Goal: Information Seeking & Learning: Learn about a topic

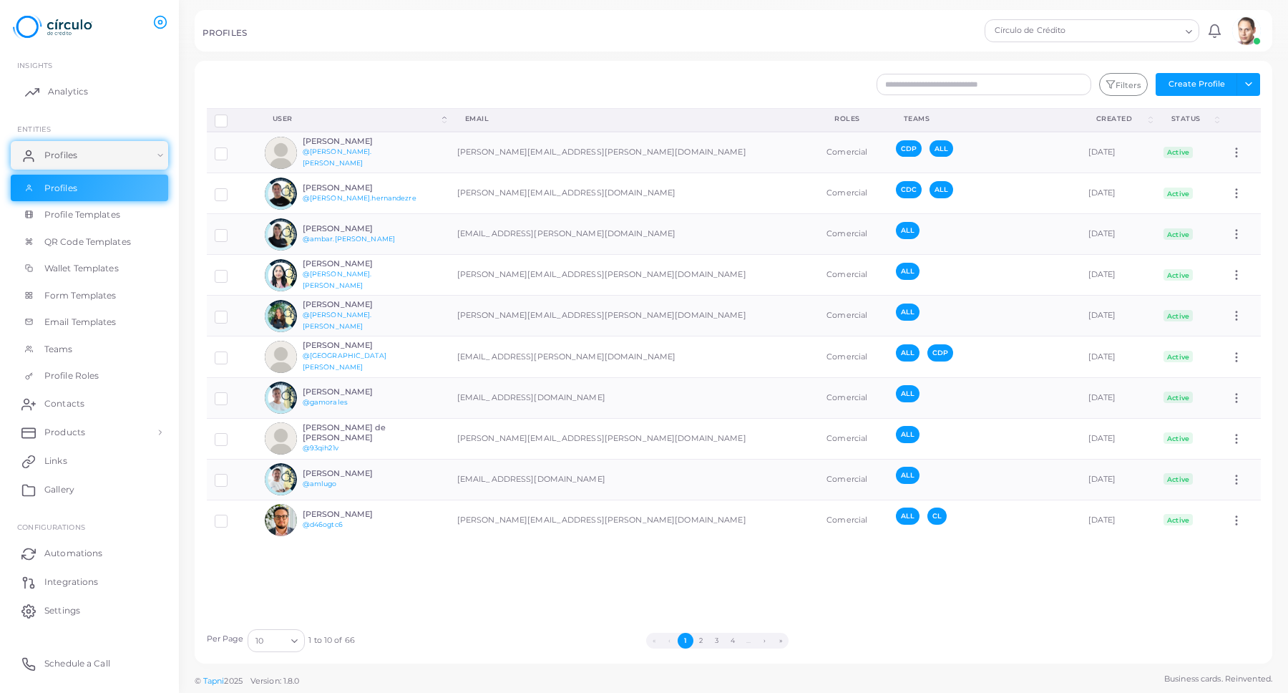
click at [50, 89] on span "Analytics" at bounding box center [68, 91] width 40 height 13
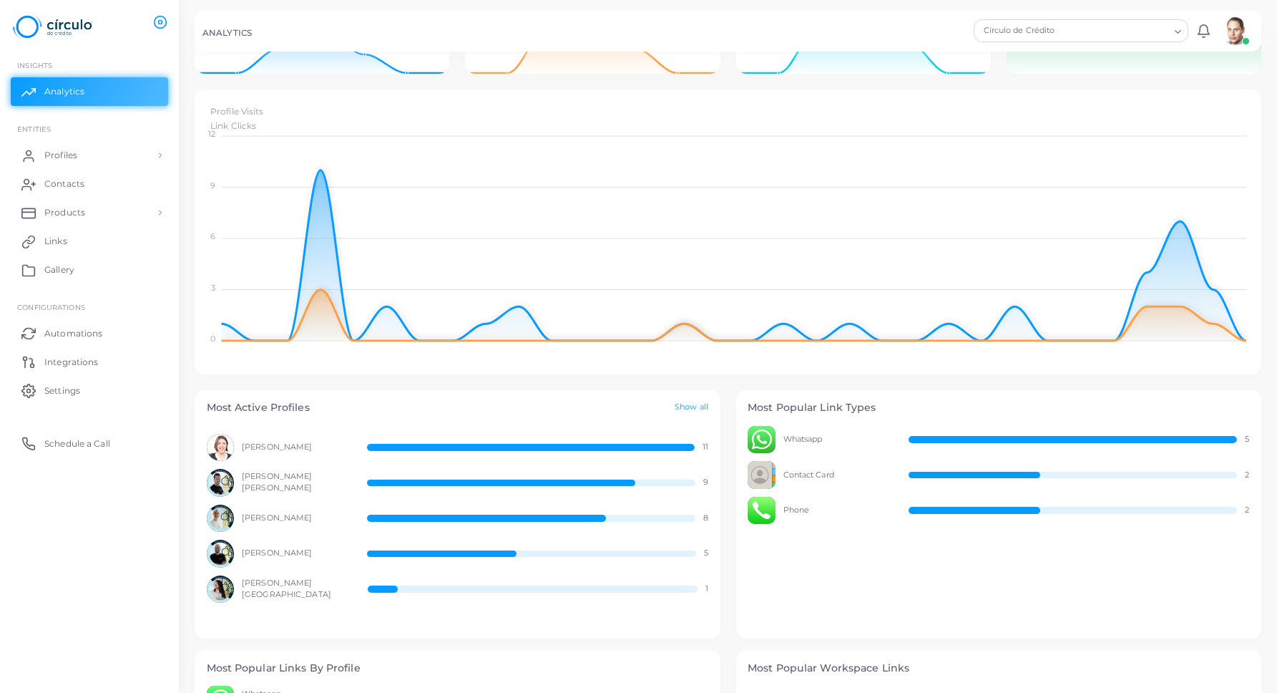
scroll to position [375, 0]
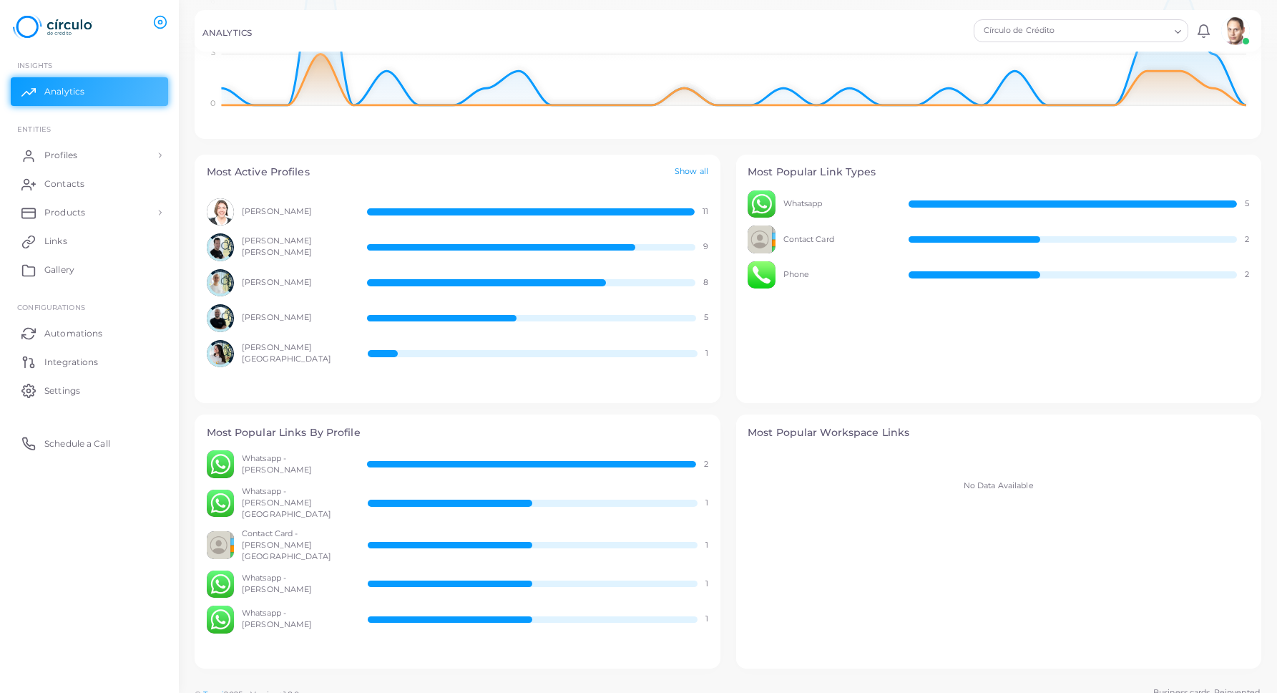
click at [688, 173] on link "Show all" at bounding box center [692, 172] width 34 height 12
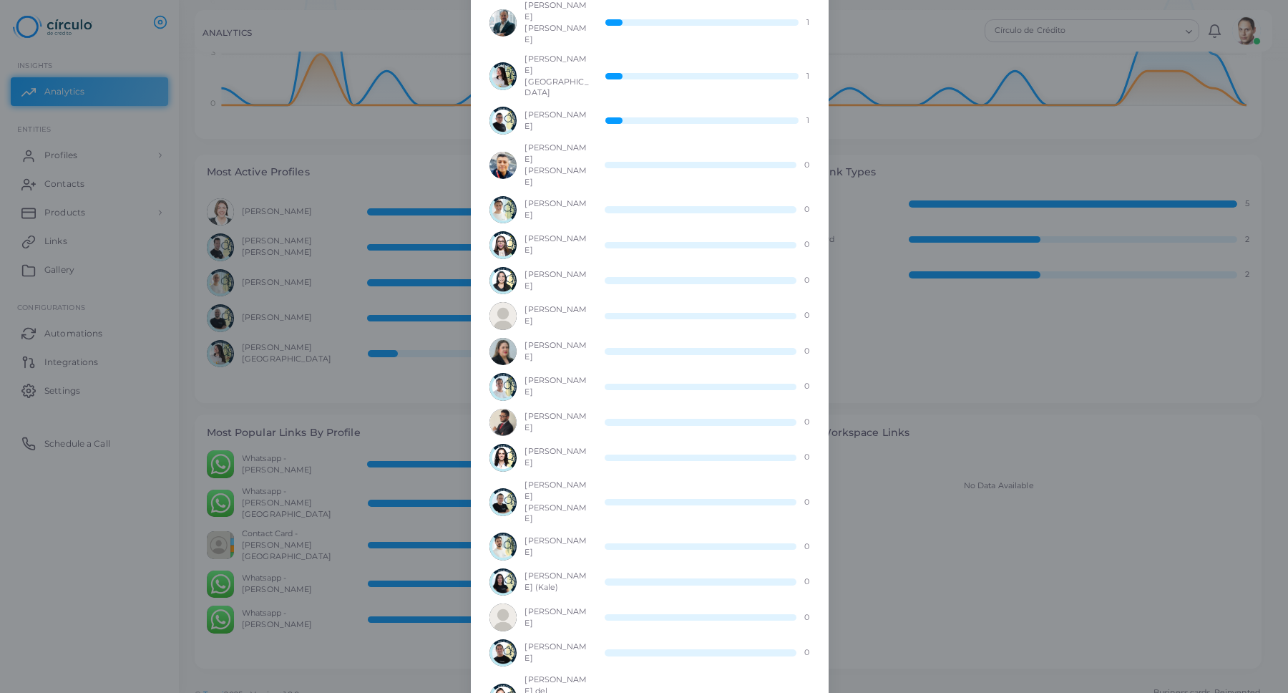
scroll to position [0, 0]
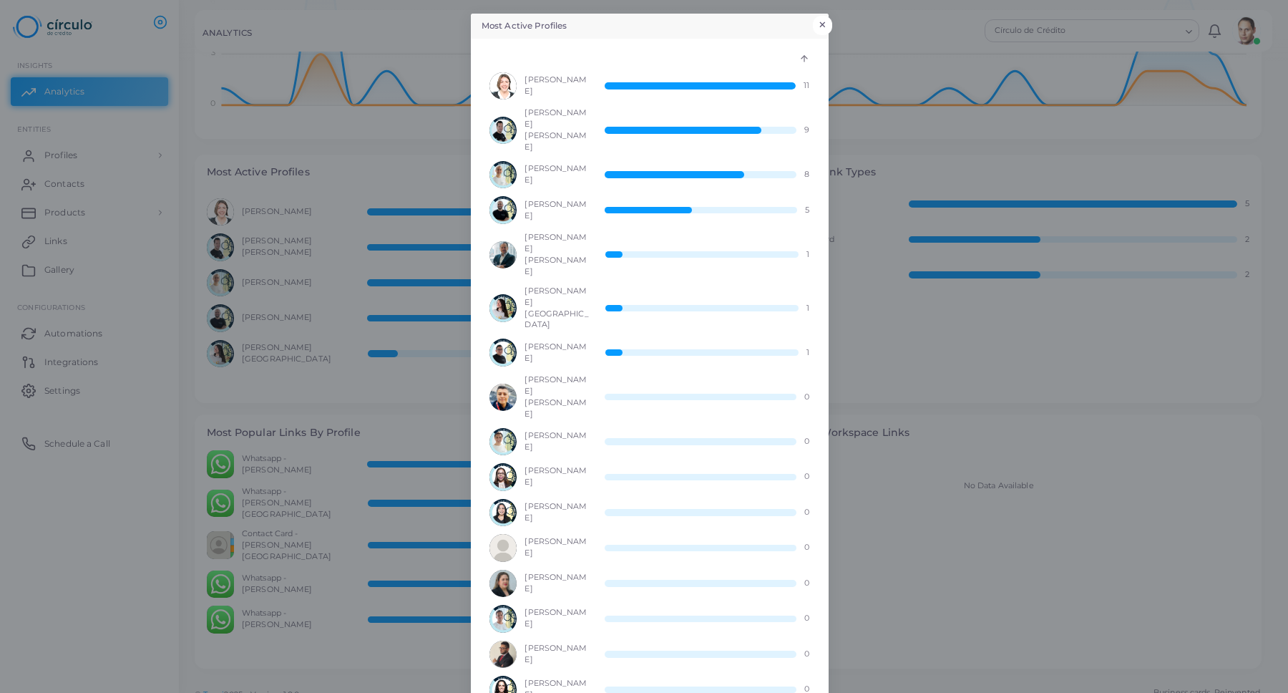
click at [818, 26] on button "×" at bounding box center [822, 25] width 19 height 19
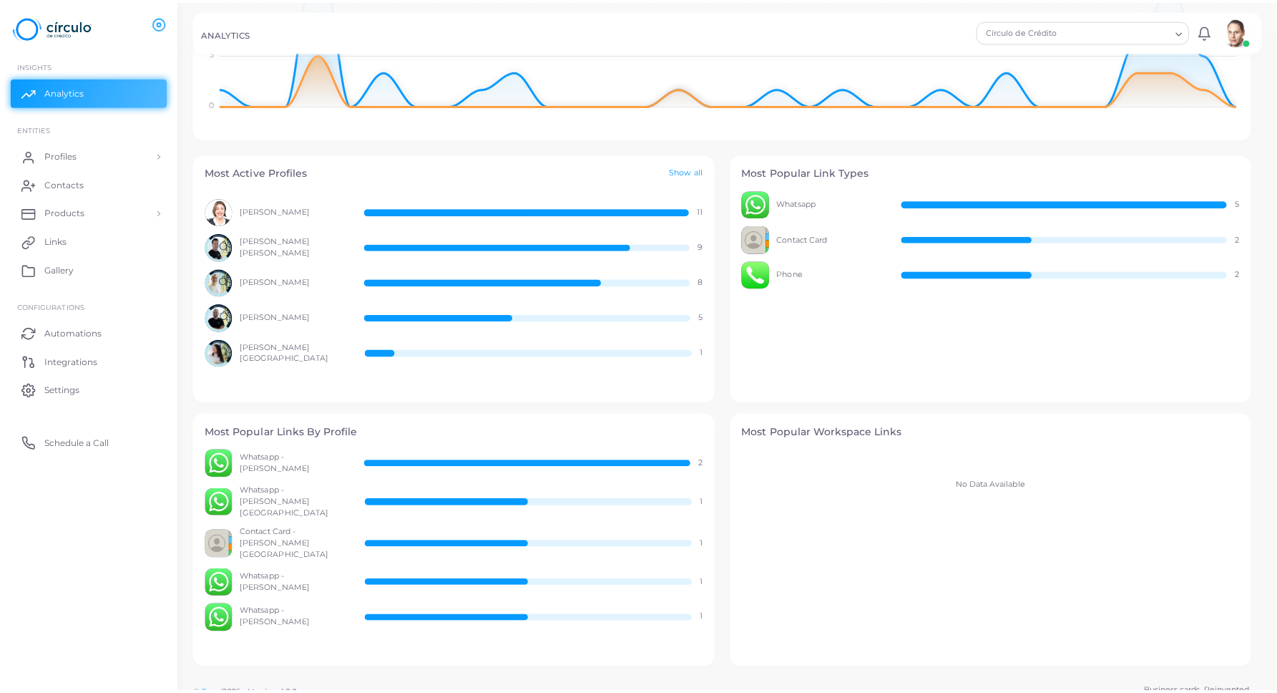
scroll to position [11, 11]
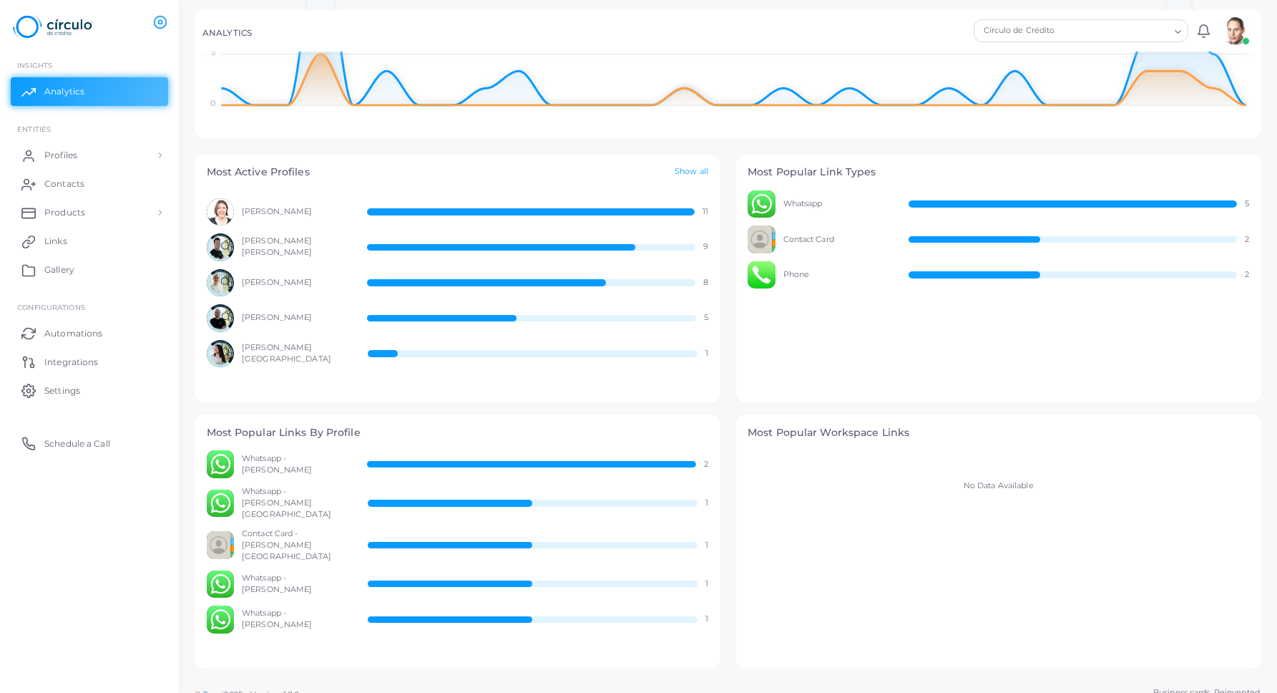
click at [1038, 283] on div "Phone 2" at bounding box center [999, 275] width 502 height 28
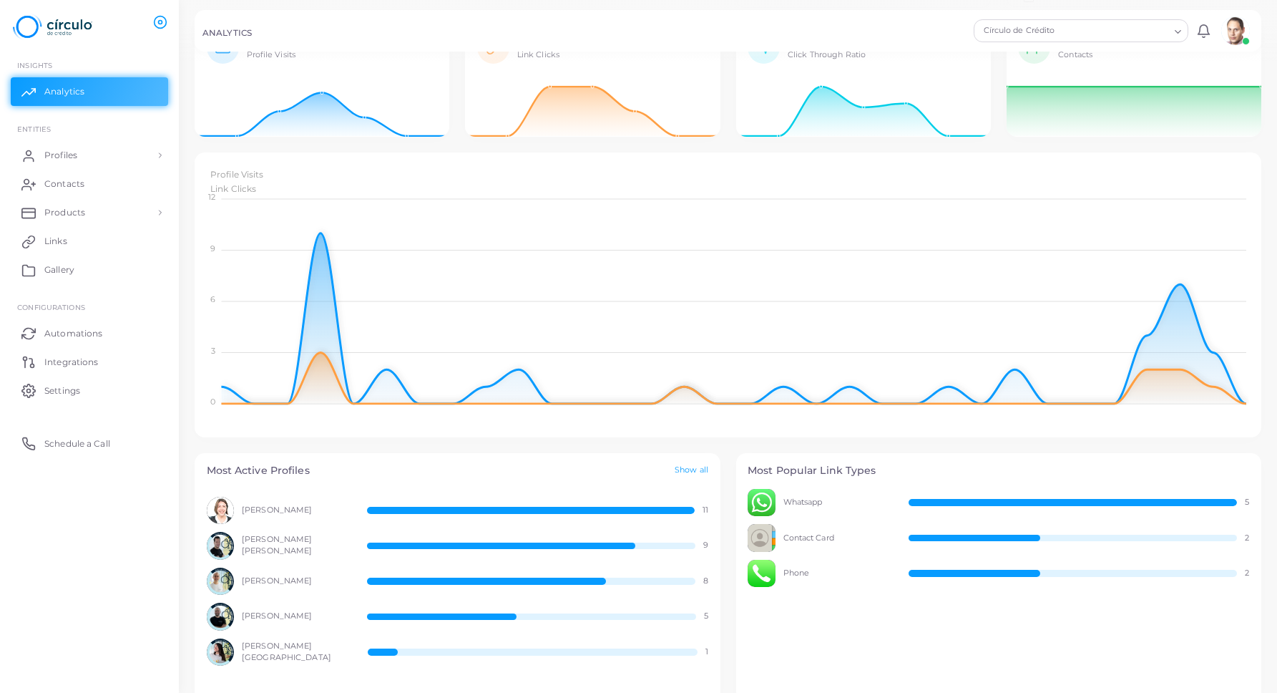
scroll to position [0, 0]
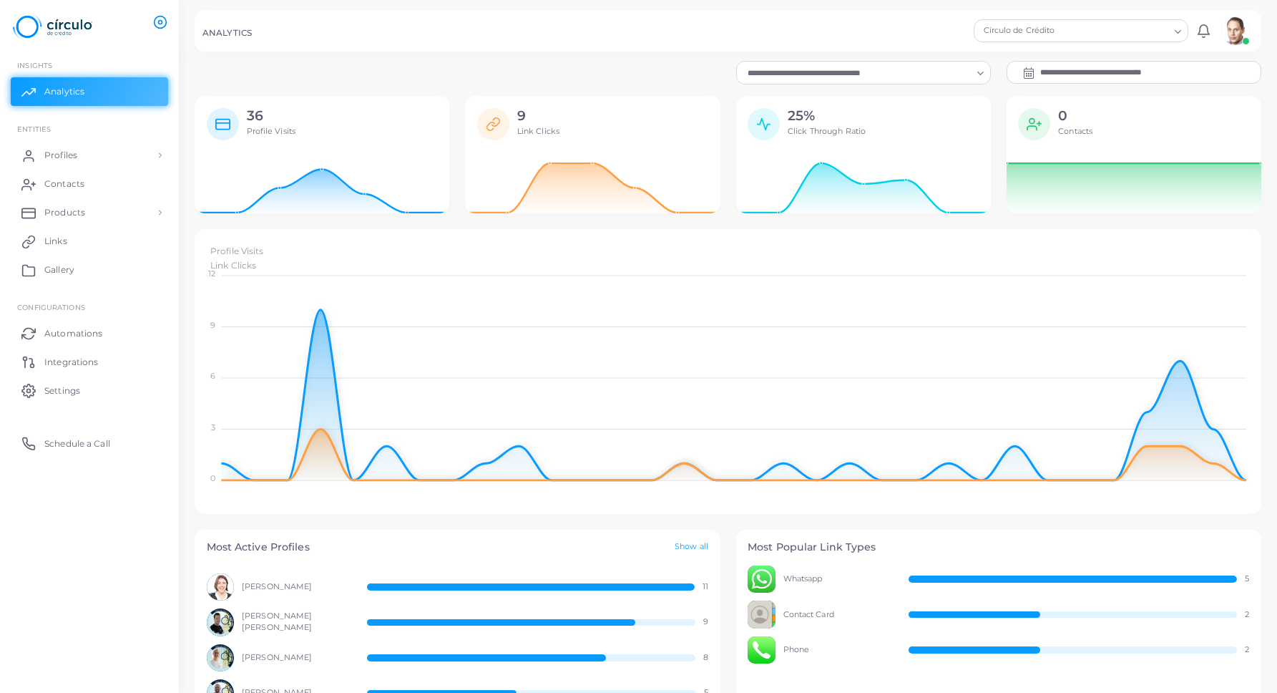
click at [160, 22] on icon at bounding box center [160, 22] width 14 height 14
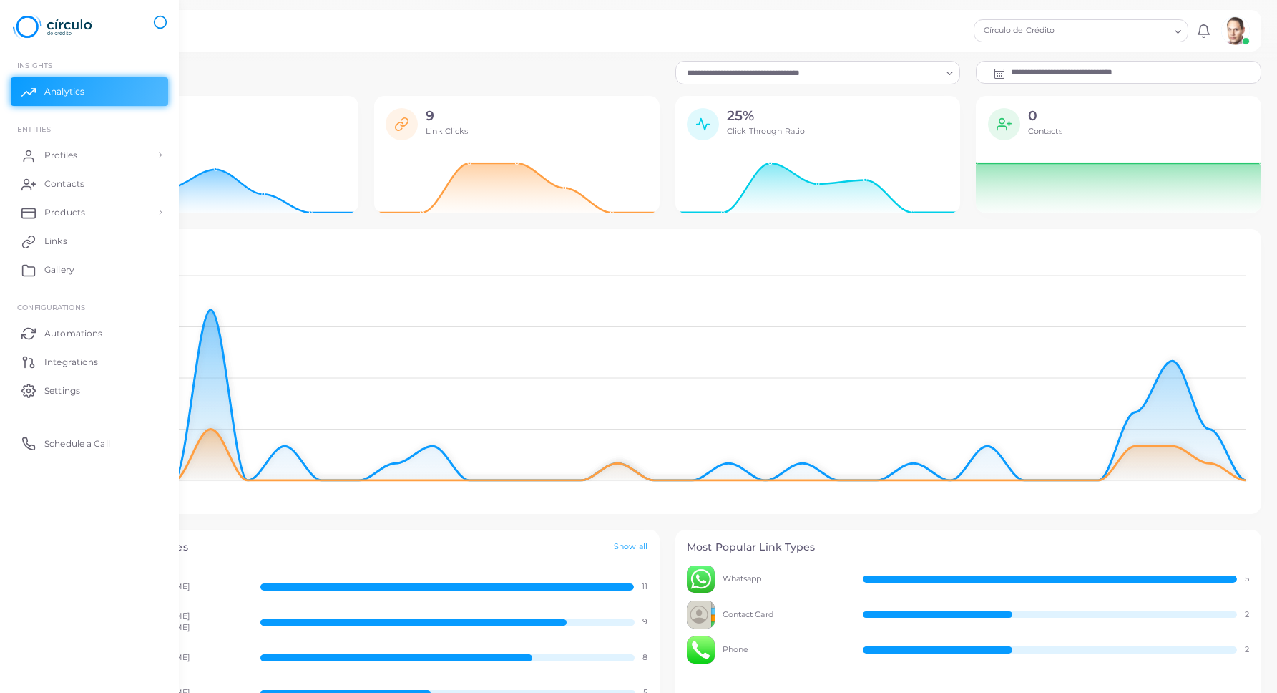
click at [160, 22] on icon at bounding box center [160, 22] width 14 height 14
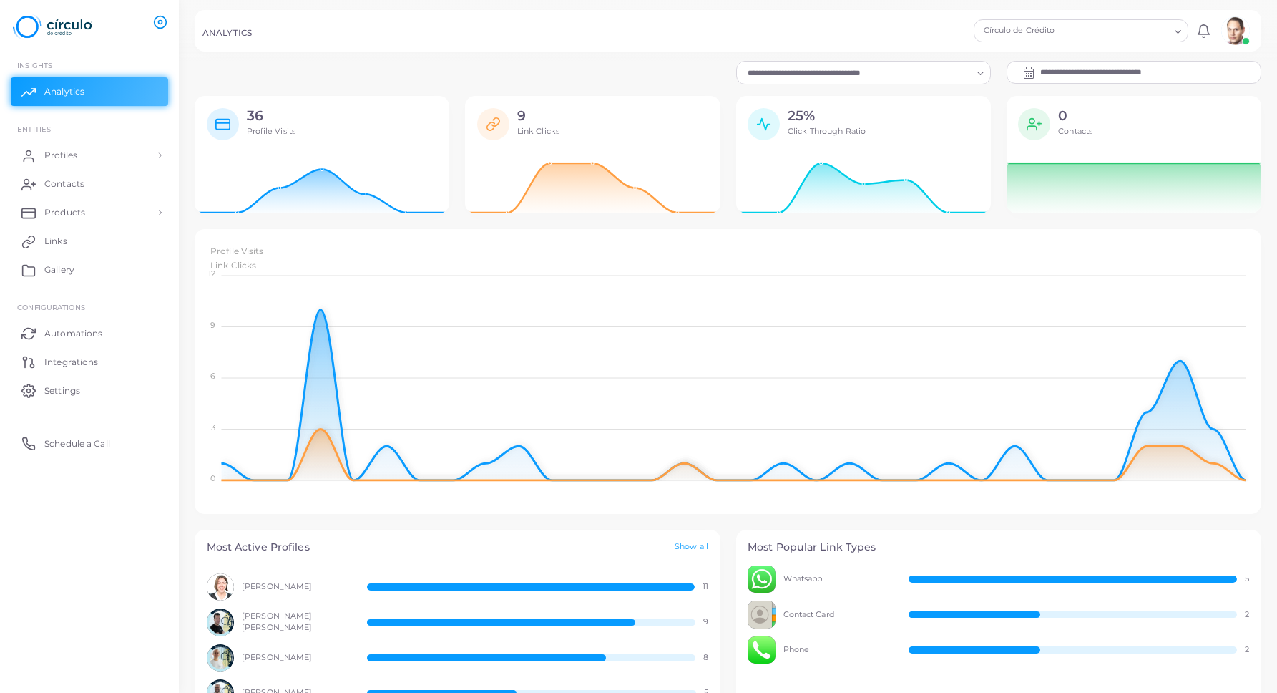
click at [160, 22] on icon at bounding box center [160, 22] width 14 height 14
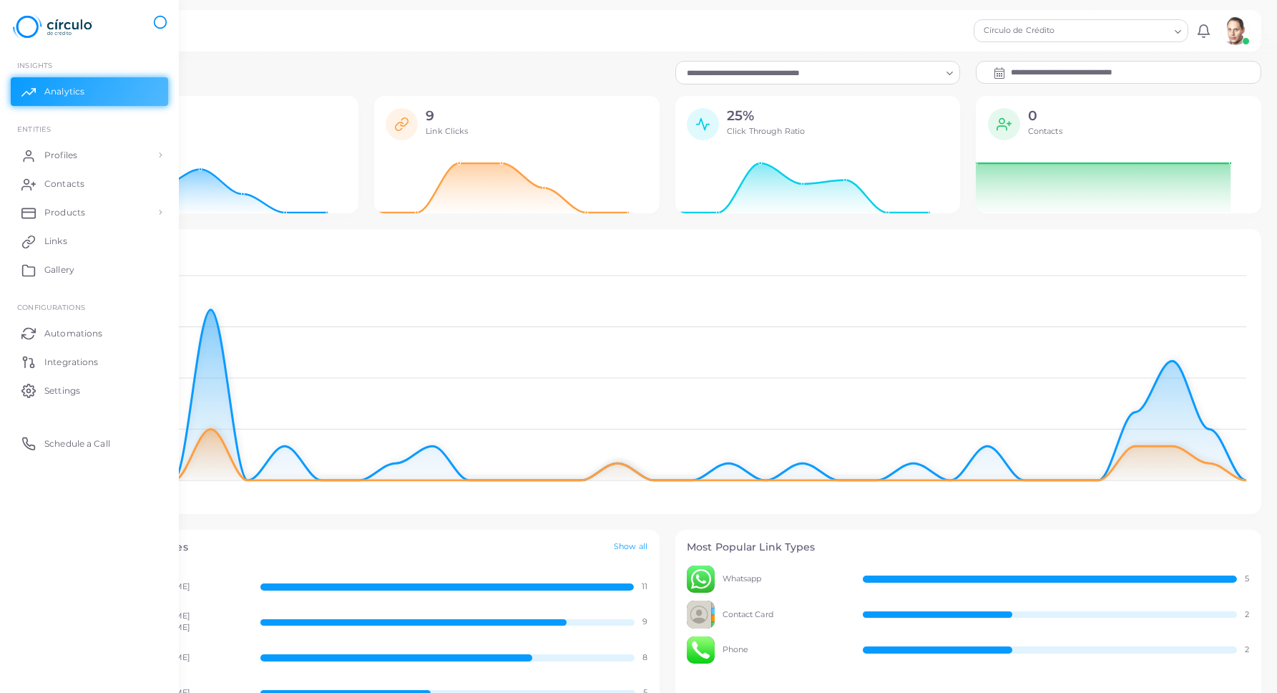
click at [160, 22] on icon at bounding box center [160, 22] width 14 height 14
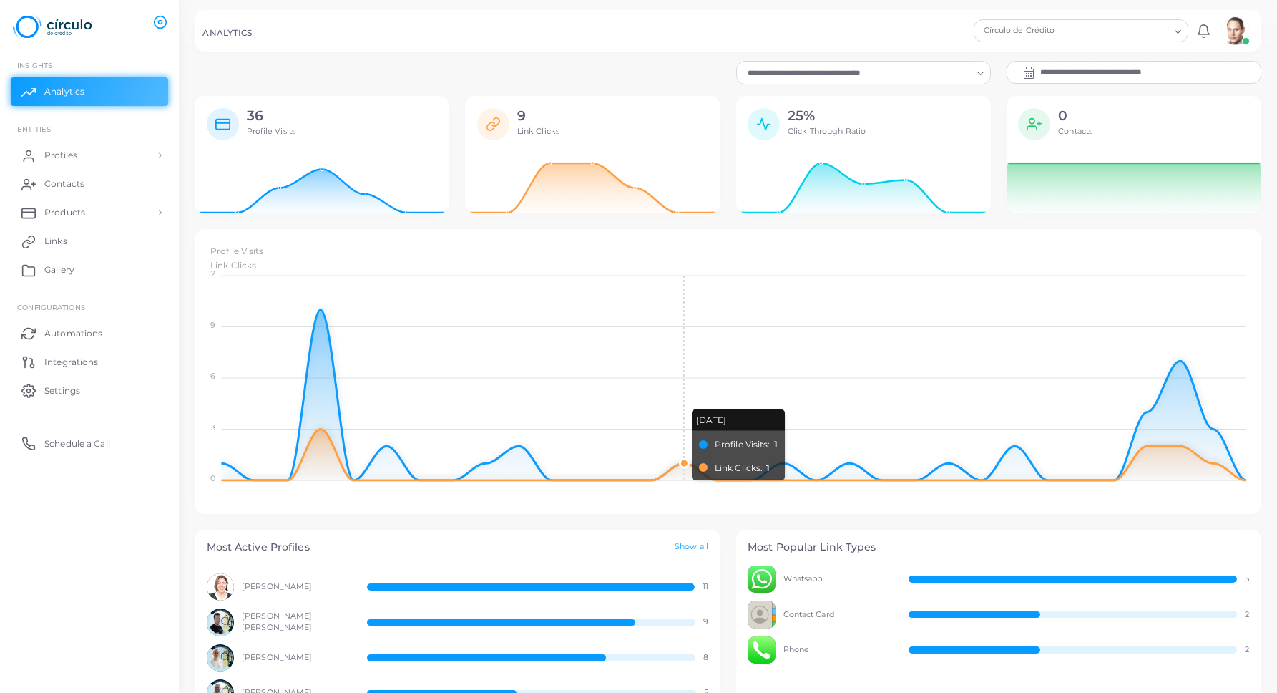
click at [685, 459] on foreignobject "Profile Visits Link Clicks" at bounding box center [728, 365] width 1043 height 250
click at [230, 34] on h5 "ANALYTICS" at bounding box center [226, 33] width 49 height 10
click at [56, 150] on span "Profiles" at bounding box center [64, 155] width 33 height 13
